Goal: Information Seeking & Learning: Check status

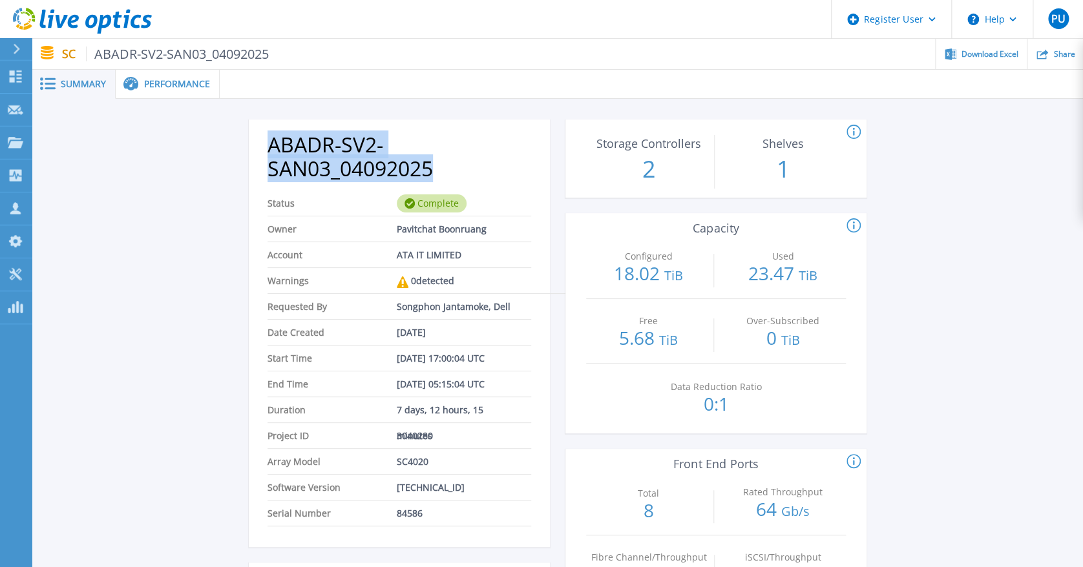
drag, startPoint x: 262, startPoint y: 138, endPoint x: 438, endPoint y: 165, distance: 177.2
click at [438, 165] on div "ABADR-SV2-SAN03_04092025 Status Complete Owner Pavitchat Boonruang Account ATA …" at bounding box center [399, 338] width 301 height 420
copy h2 "ABADR-SV2-SAN03_04092025"
drag, startPoint x: 260, startPoint y: 140, endPoint x: 460, endPoint y: 162, distance: 200.9
click at [460, 162] on div "ABADR-SV2-SAN01_04092025 Status Complete Owner Pavitchat Boonruang Account ATA …" at bounding box center [399, 338] width 301 height 420
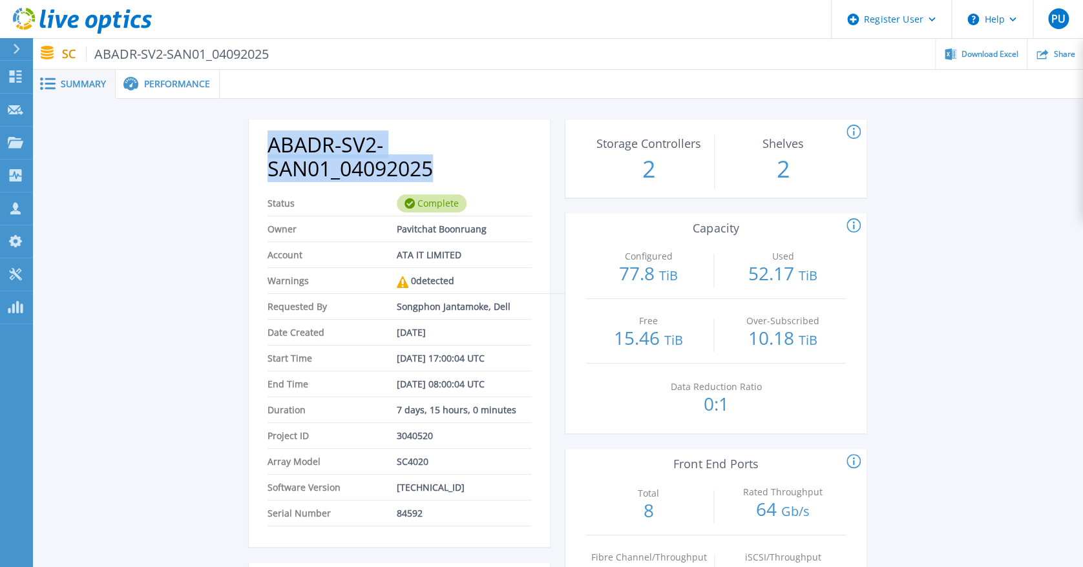
copy h2 "ABADR-SV2-SAN01_04092025"
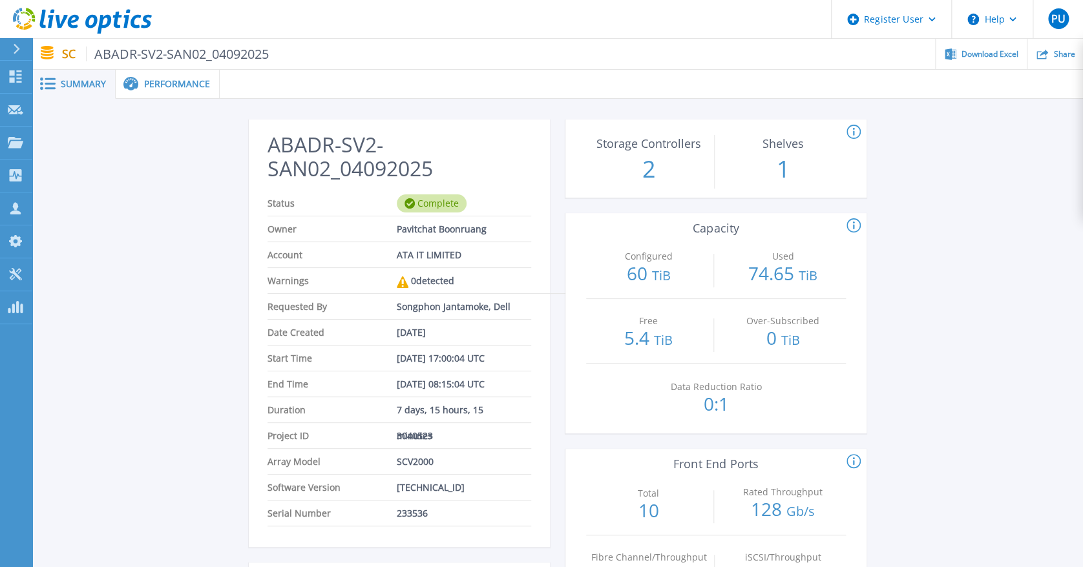
click at [270, 138] on h2 "ABADR-SV2-SAN02_04092025" at bounding box center [400, 157] width 264 height 48
drag, startPoint x: 279, startPoint y: 147, endPoint x: 347, endPoint y: 149, distance: 67.9
click at [346, 149] on h2 "ABADR-SV2-SAN02_04092025" at bounding box center [400, 157] width 264 height 48
drag, startPoint x: 347, startPoint y: 149, endPoint x: 449, endPoint y: 172, distance: 104.6
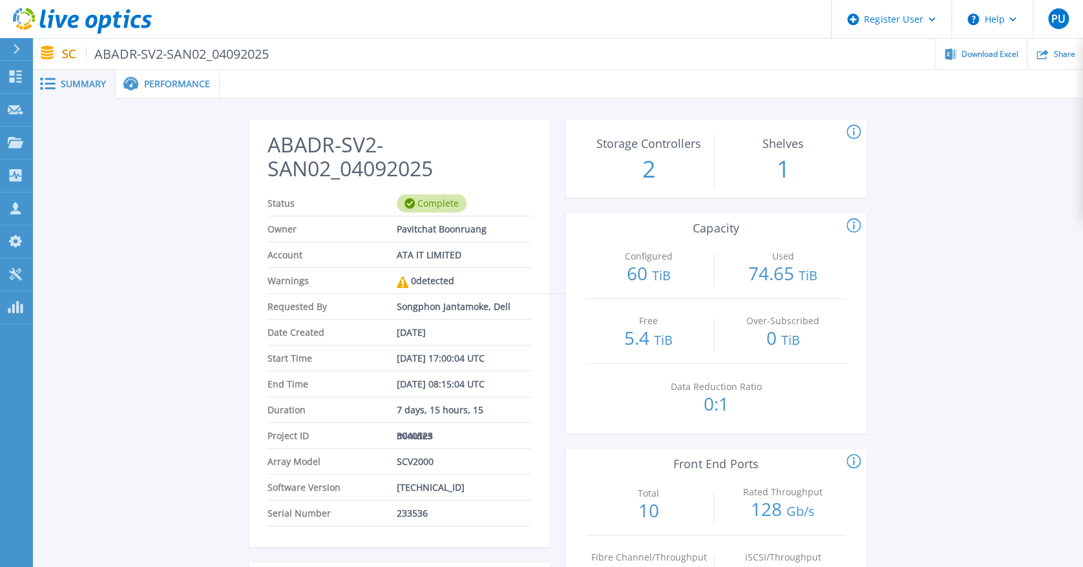
click at [449, 172] on h2 "ABADR-SV2-SAN02_04092025" at bounding box center [400, 157] width 264 height 48
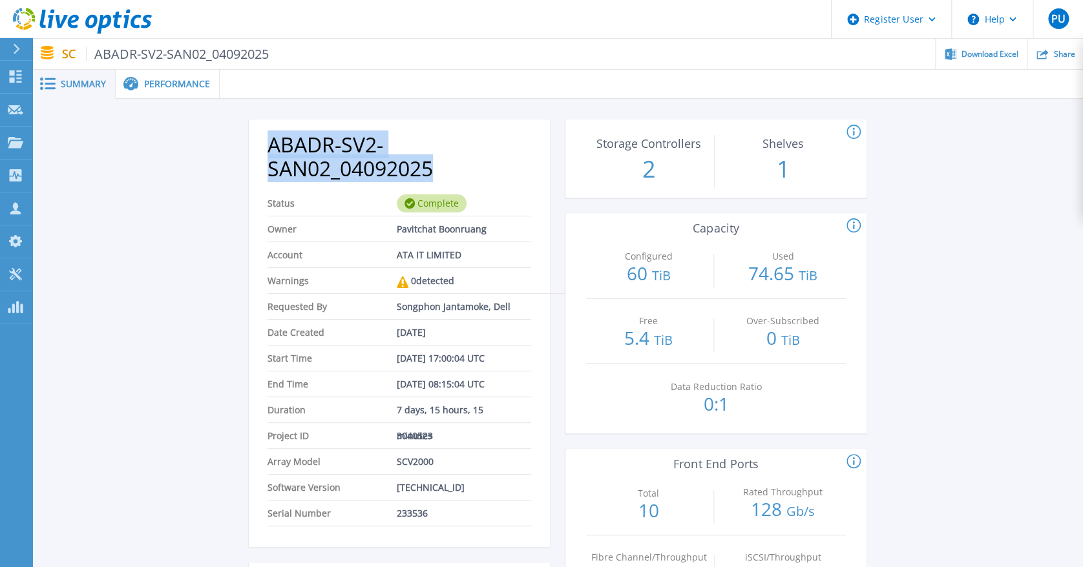
drag, startPoint x: 449, startPoint y: 172, endPoint x: 262, endPoint y: 149, distance: 188.9
click at [262, 149] on div "ABADR-SV2-SAN02_04092025 Status Complete Owner Pavitchat Boonruang Account ATA …" at bounding box center [399, 338] width 301 height 420
copy h2 "ABADR-SV2-SAN02_04092025"
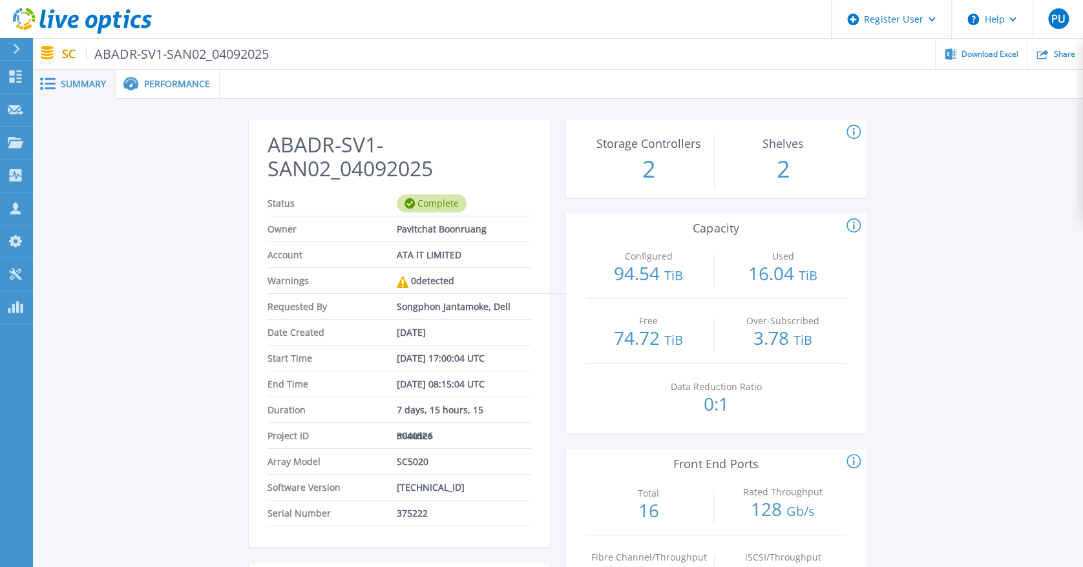
click at [256, 158] on div "ABADR-SV1-SAN02_04092025 Status Complete Owner Pavitchat Boonruang Account ATA …" at bounding box center [399, 338] width 301 height 420
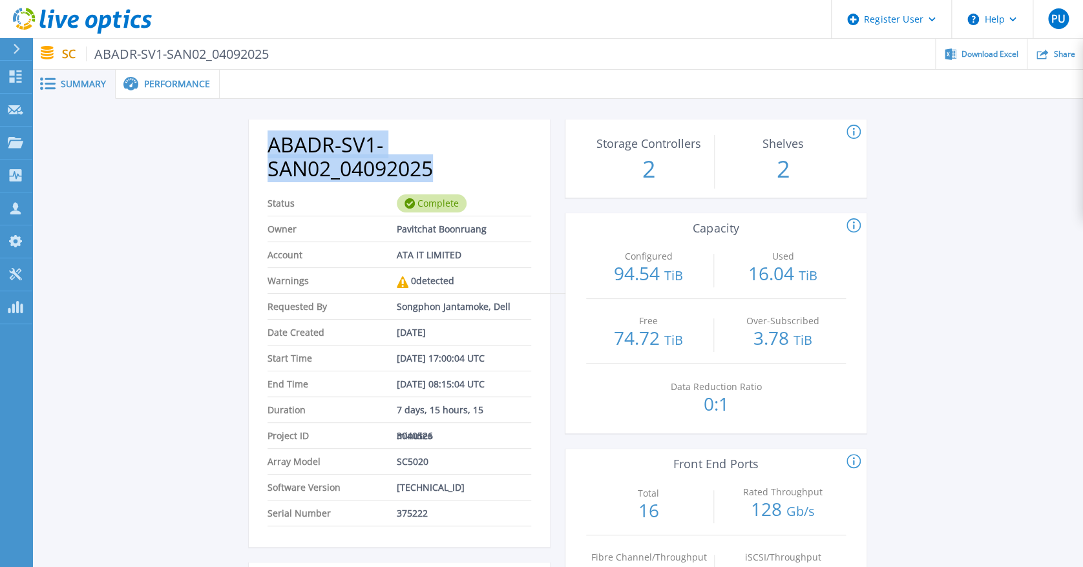
drag, startPoint x: 452, startPoint y: 172, endPoint x: 264, endPoint y: 147, distance: 189.7
click at [264, 147] on div "ABADR-SV1-SAN02_04092025 Status Complete Owner Pavitchat Boonruang Account ATA …" at bounding box center [399, 338] width 301 height 420
copy h2 "ABADR-SV1-SAN02_04092025"
drag, startPoint x: 255, startPoint y: 136, endPoint x: 443, endPoint y: 163, distance: 190.0
click at [443, 163] on div "ABADR-PCI-SAN02_04092025 Status Complete Owner Pavitchat Boonruang Account ATA …" at bounding box center [399, 338] width 301 height 420
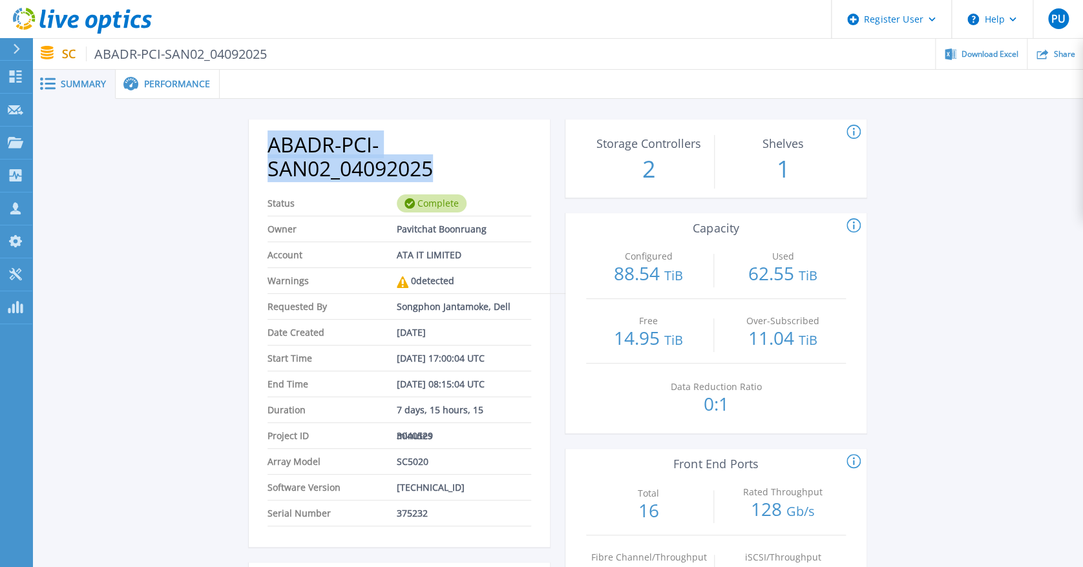
copy h2 "ABADR-PCI-SAN02_04092025"
drag, startPoint x: 452, startPoint y: 168, endPoint x: 254, endPoint y: 138, distance: 200.0
click at [254, 138] on div "ABADR-SV1-SAN03_04092025 Status Complete Owner Pavitchat Boonruang Account ATA …" at bounding box center [399, 338] width 301 height 420
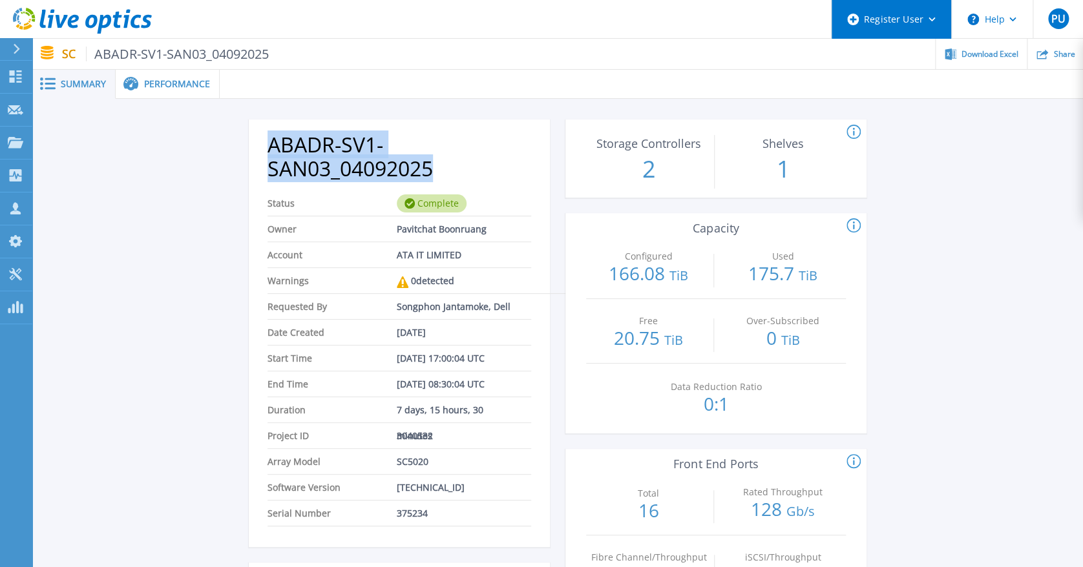
copy h2 "ABADR-SV1-SAN03_04092025"
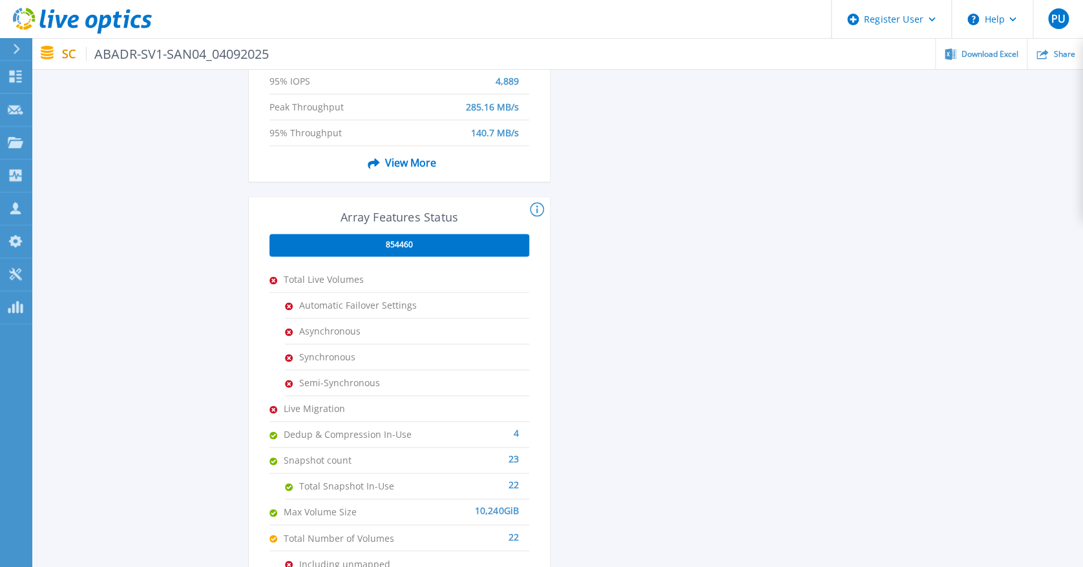
scroll to position [86, 0]
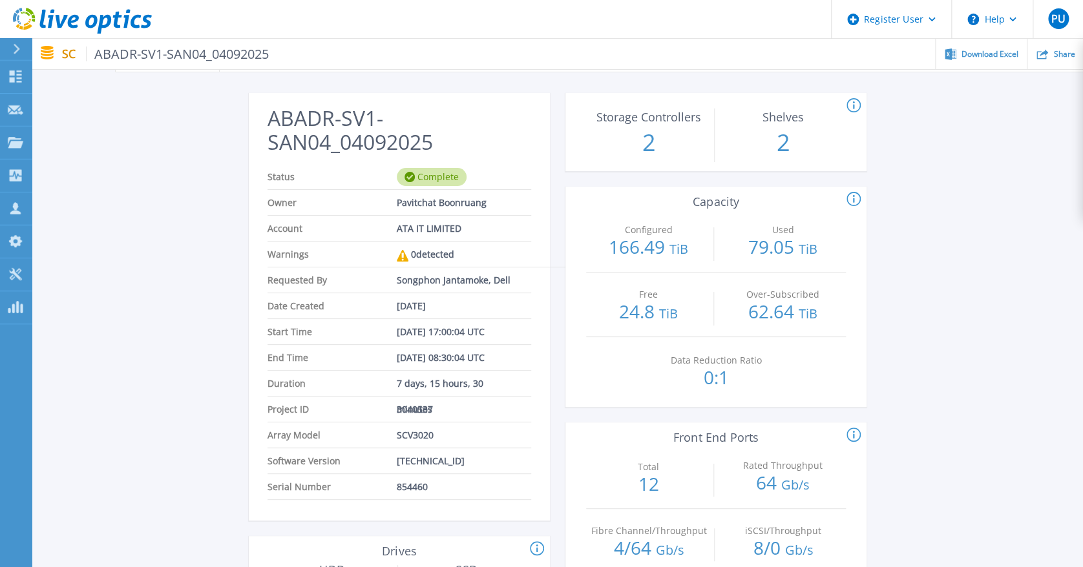
scroll to position [0, 0]
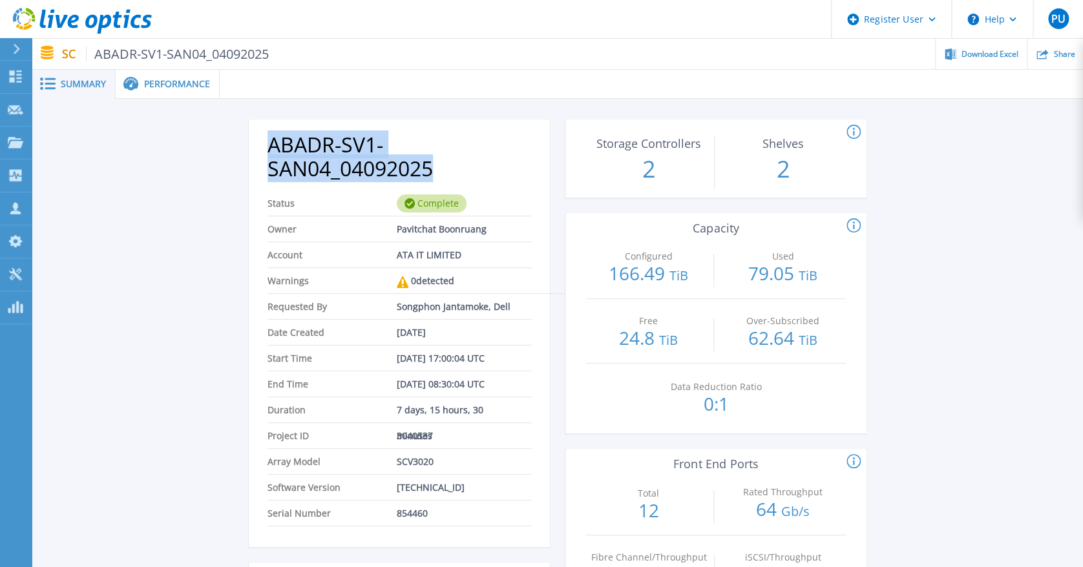
drag, startPoint x: 459, startPoint y: 167, endPoint x: 251, endPoint y: 140, distance: 209.2
click at [251, 140] on div "ABADR-SV1-SAN04_04092025 Status Complete Owner Pavitchat Boonruang Account ATA …" at bounding box center [399, 338] width 301 height 420
copy h2 "ABADR-SV1-SAN04_04092025"
